Goal: Task Accomplishment & Management: Manage account settings

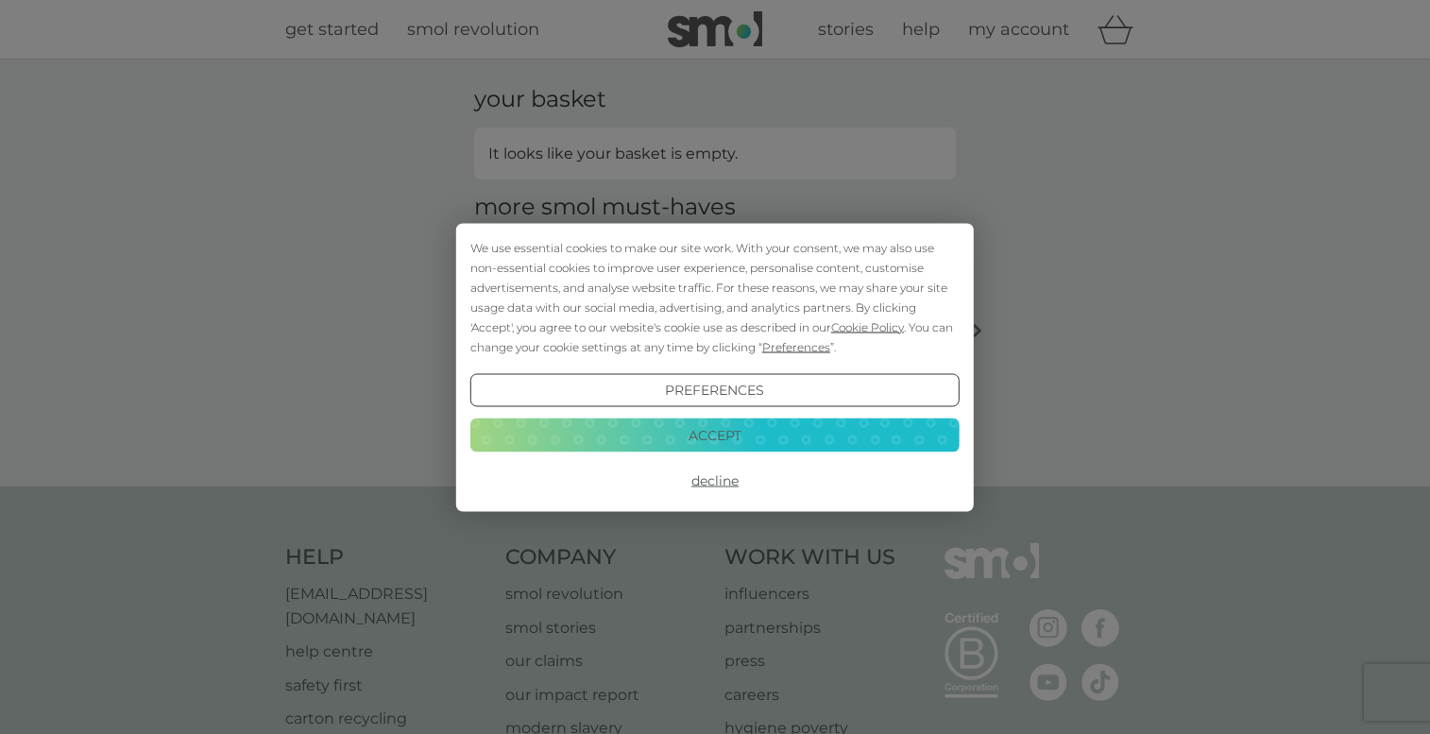
click at [714, 439] on button "Accept" at bounding box center [714, 435] width 489 height 34
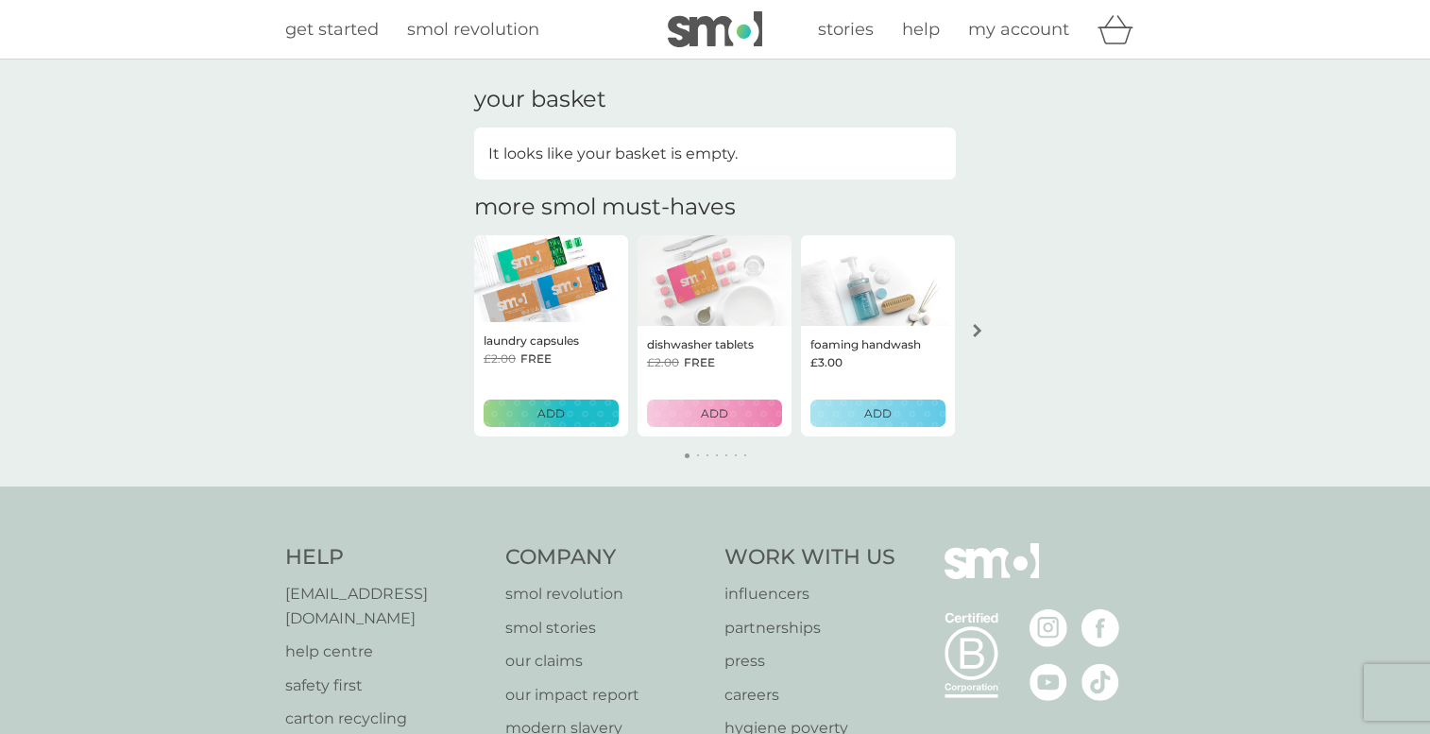
click at [1040, 31] on span "my account" at bounding box center [1018, 29] width 101 height 21
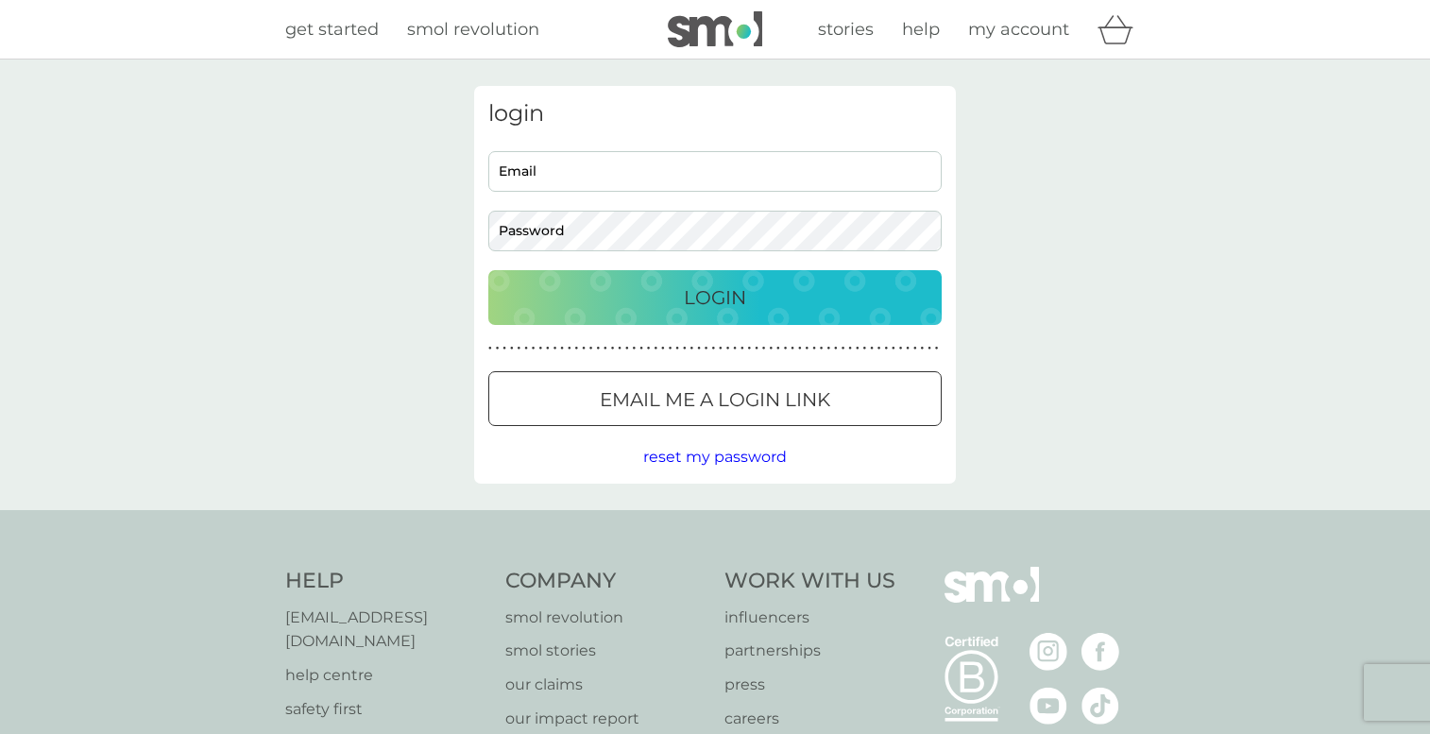
type input "luke.hickson7@gmail.com"
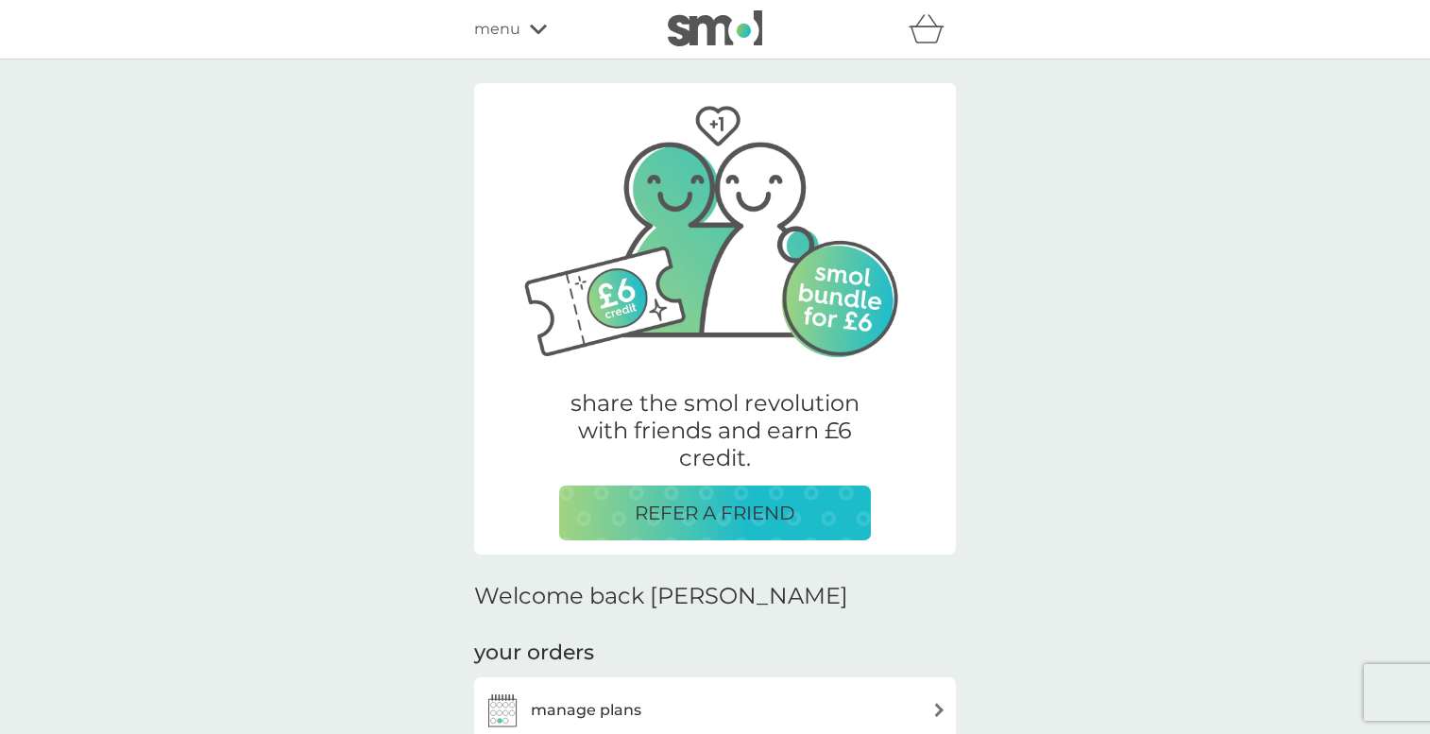
scroll to position [283, 0]
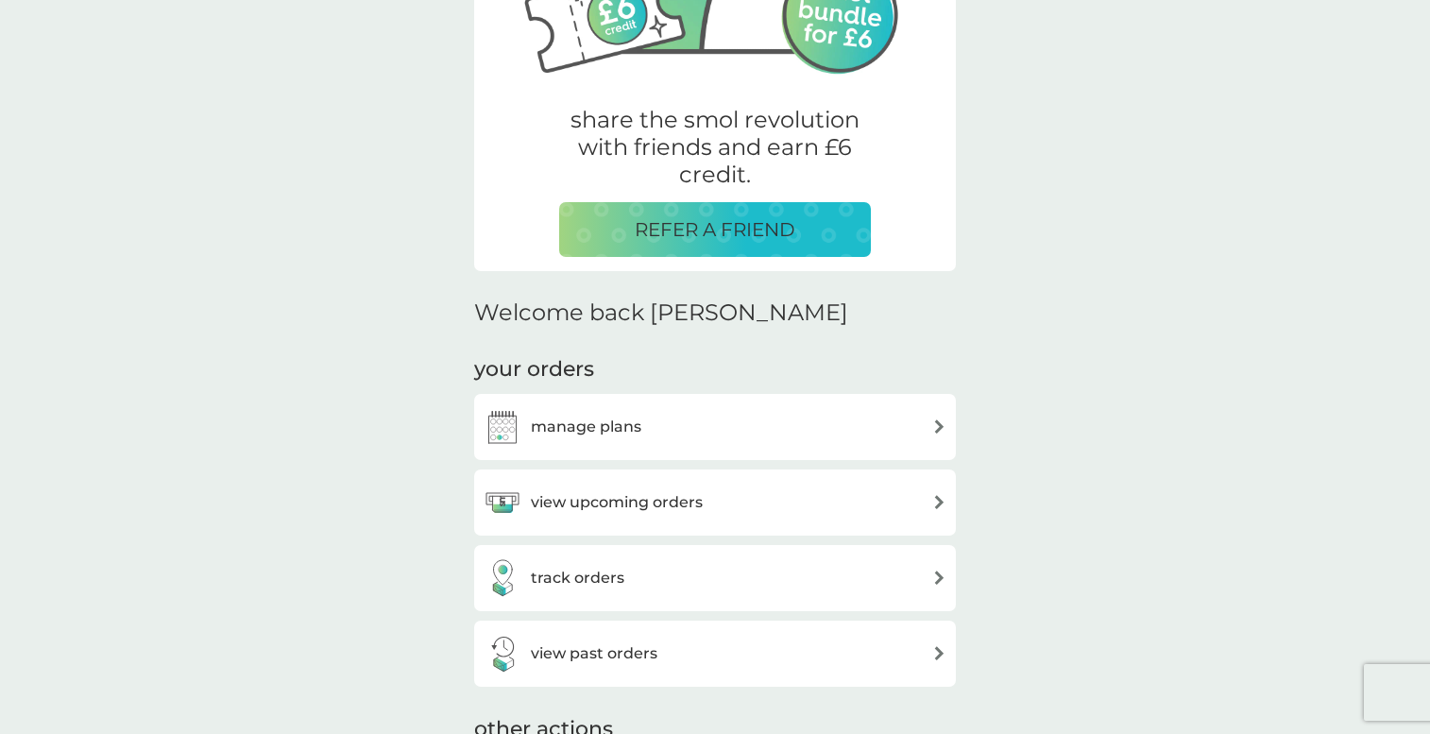
click at [549, 420] on h3 "manage plans" at bounding box center [586, 427] width 111 height 25
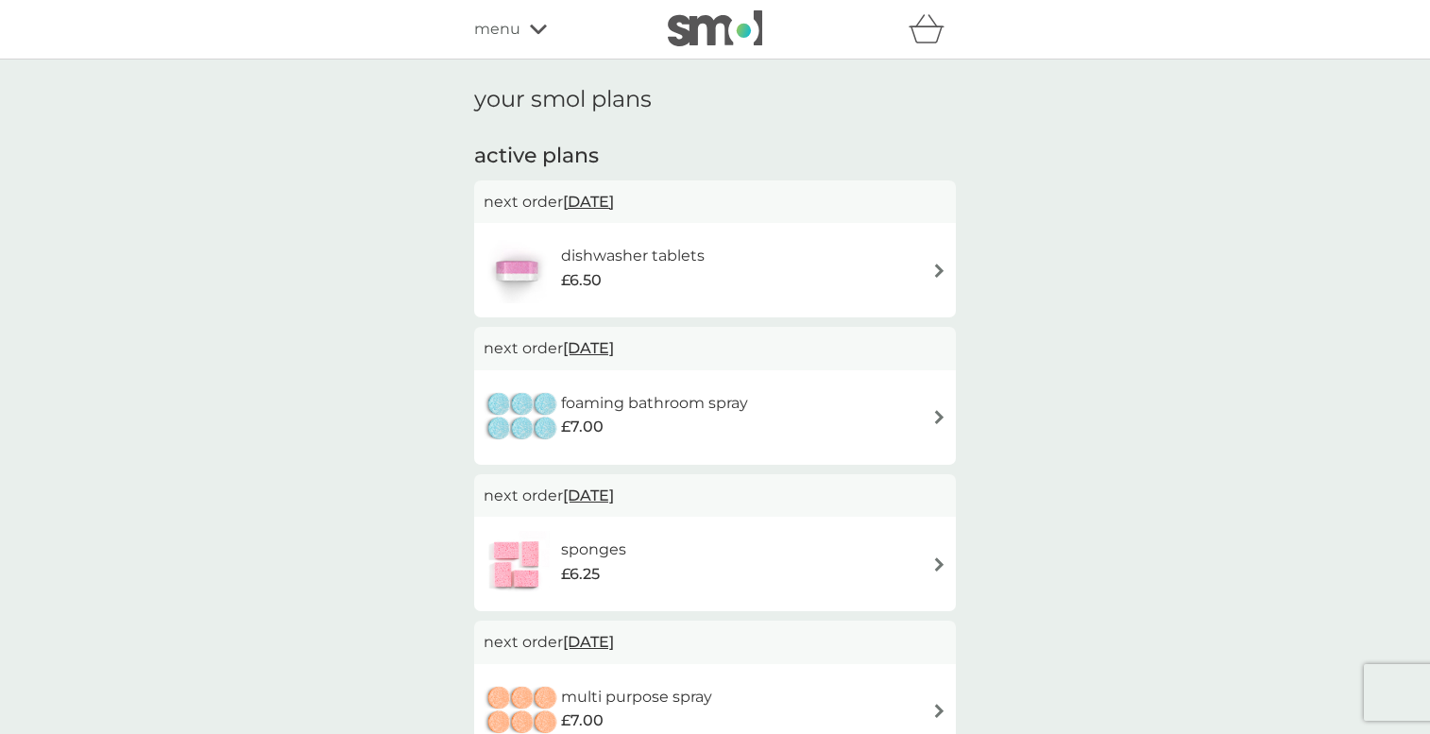
click at [805, 269] on div "dishwasher tablets £6.50" at bounding box center [715, 270] width 463 height 66
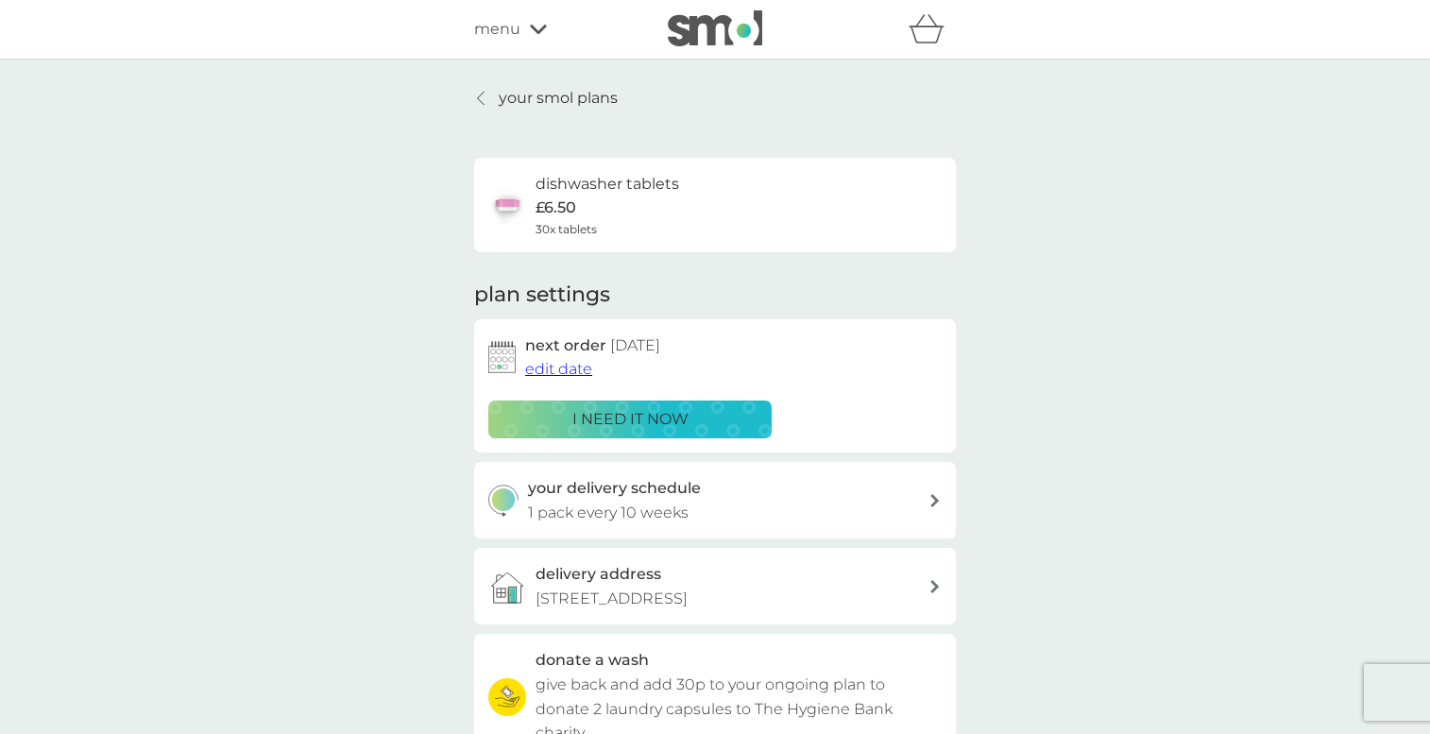
click at [540, 376] on span "edit date" at bounding box center [558, 369] width 67 height 18
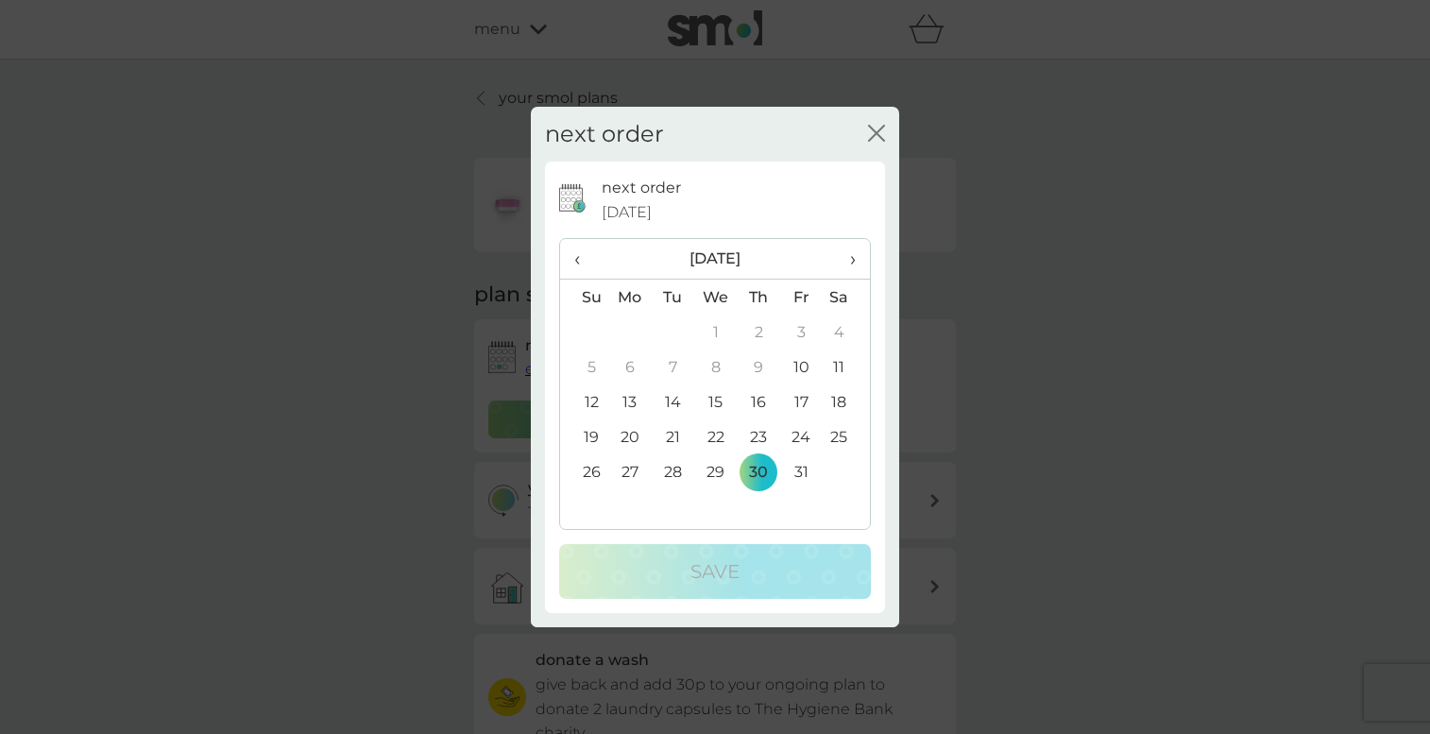
click at [626, 407] on td "13" at bounding box center [629, 401] width 43 height 35
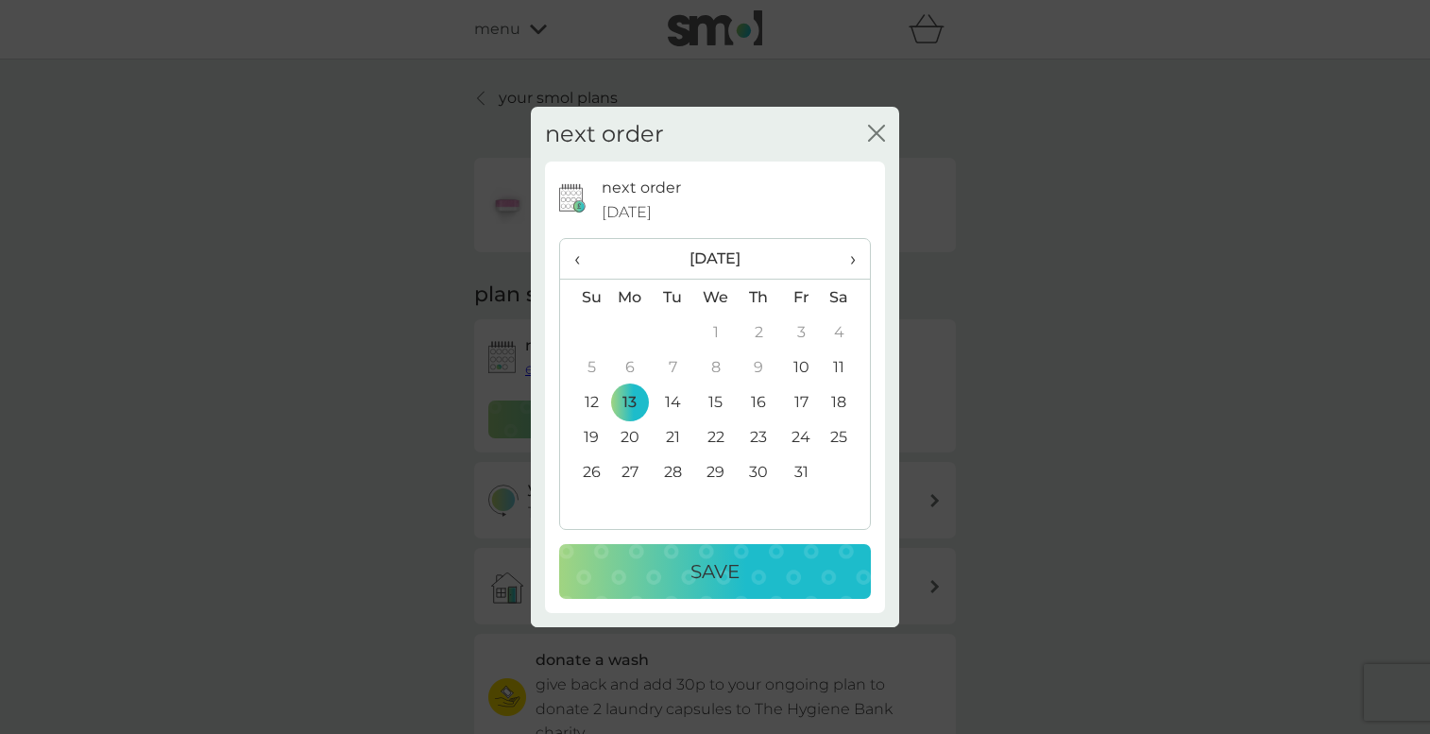
click at [723, 557] on p "Save" at bounding box center [714, 571] width 49 height 30
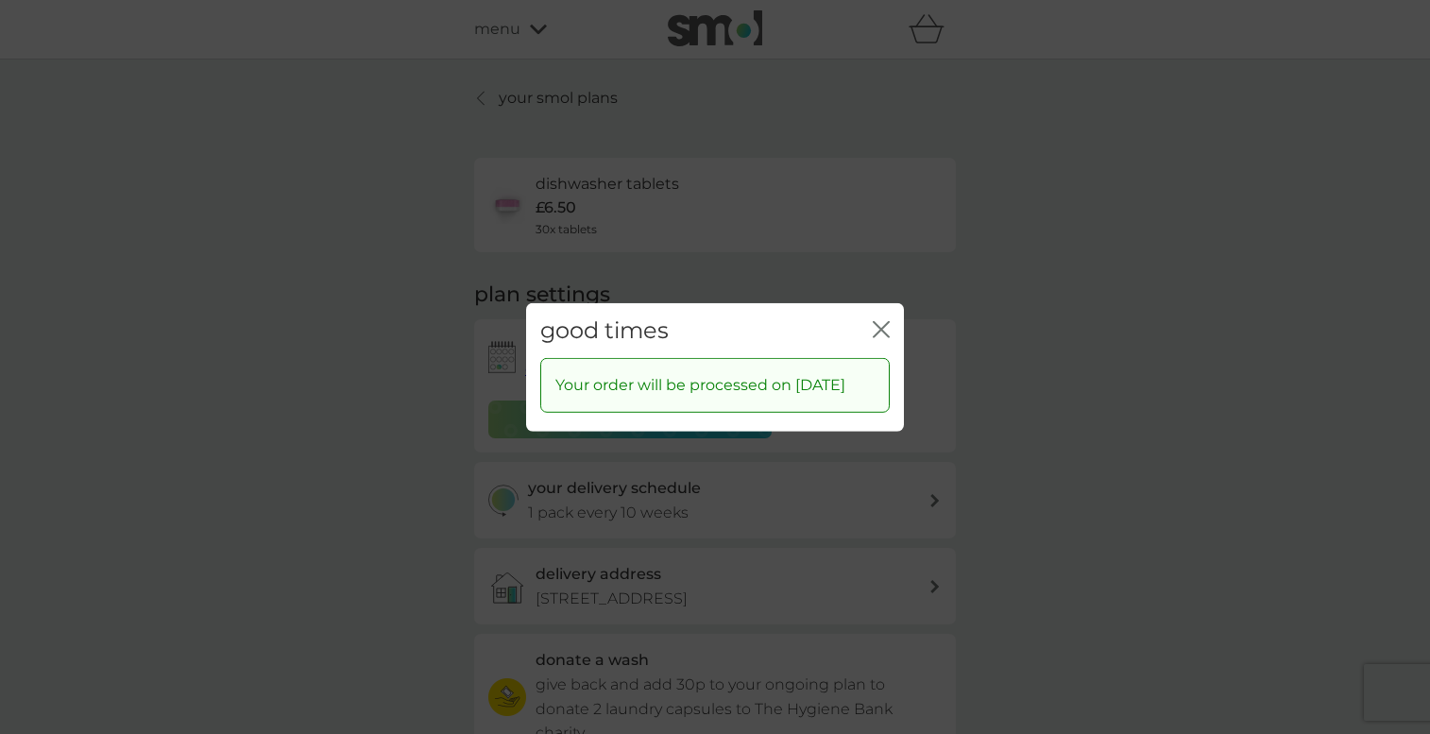
click at [882, 321] on icon "close" at bounding box center [885, 328] width 8 height 15
